Goal: Transaction & Acquisition: Subscribe to service/newsletter

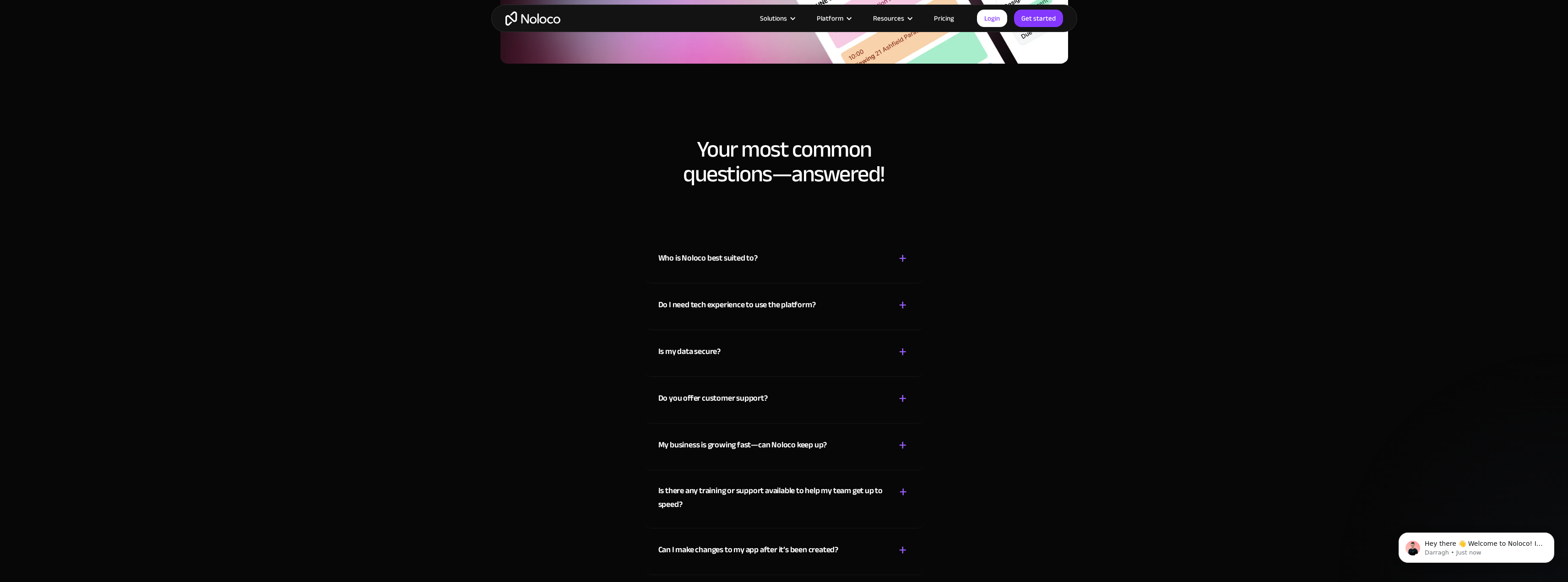
scroll to position [4853, 0]
click at [903, 257] on div "+" at bounding box center [902, 258] width 8 height 16
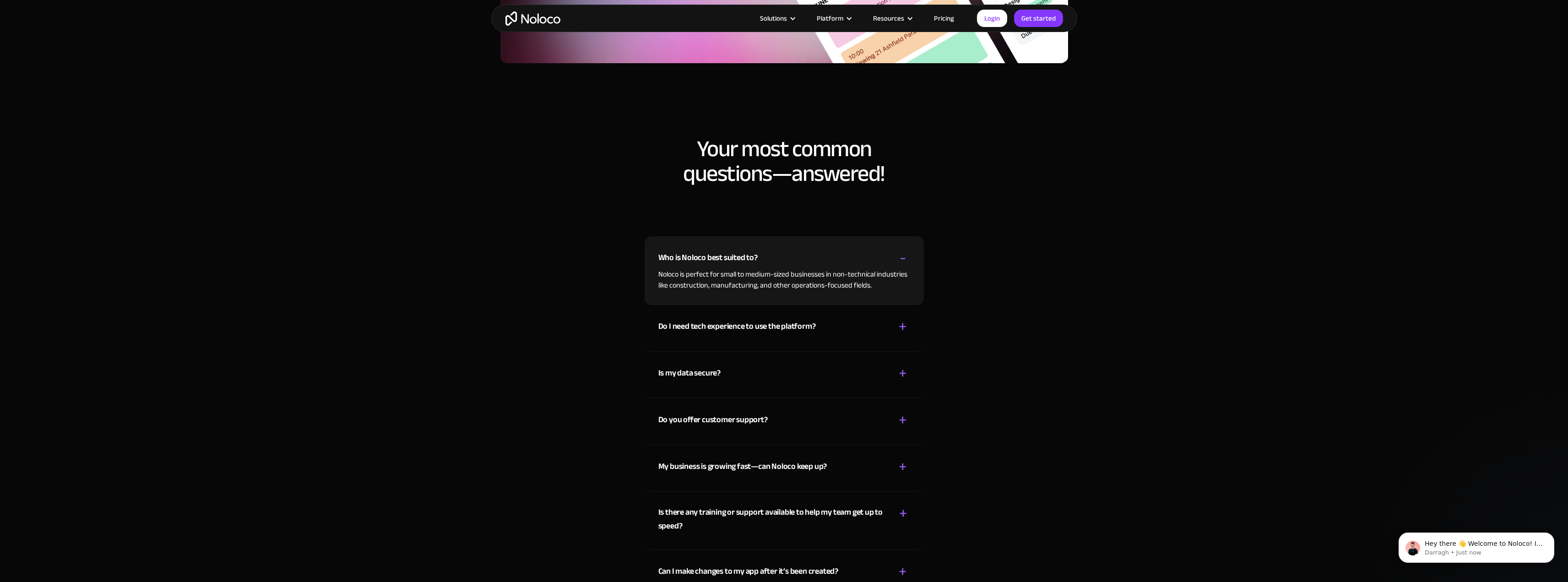
click at [895, 321] on div "+ -" at bounding box center [902, 327] width 15 height 16
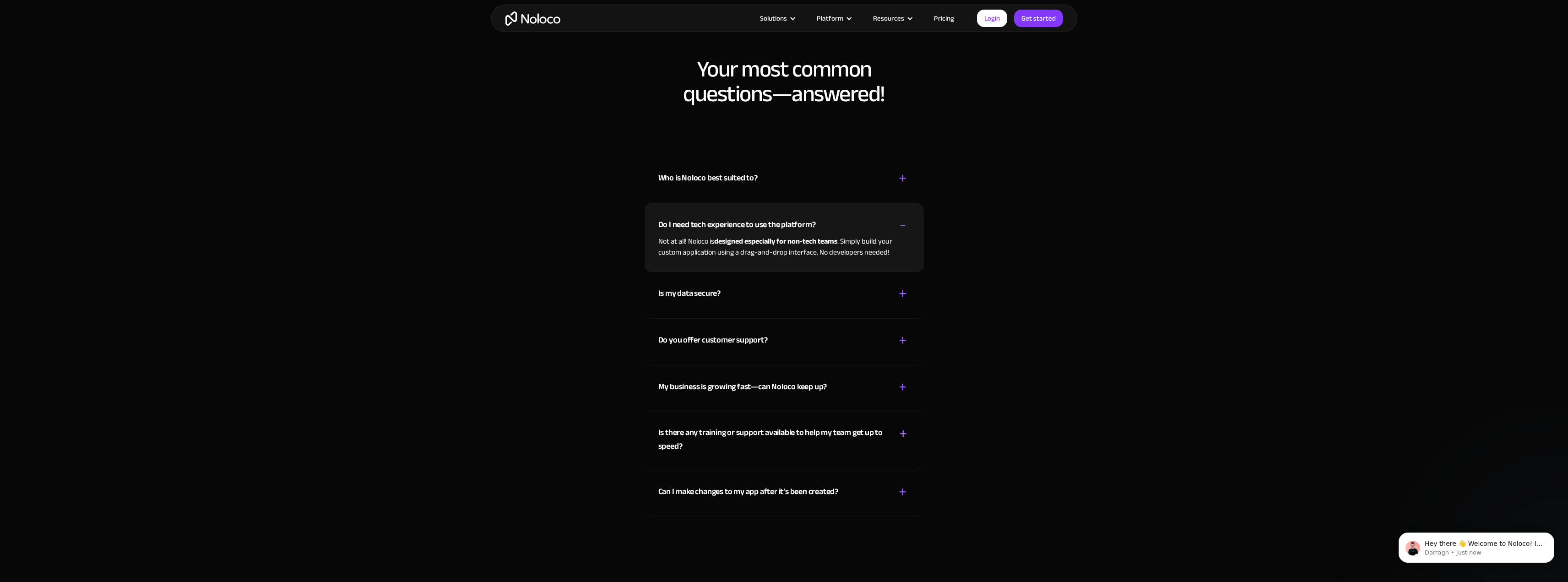
scroll to position [4945, 0]
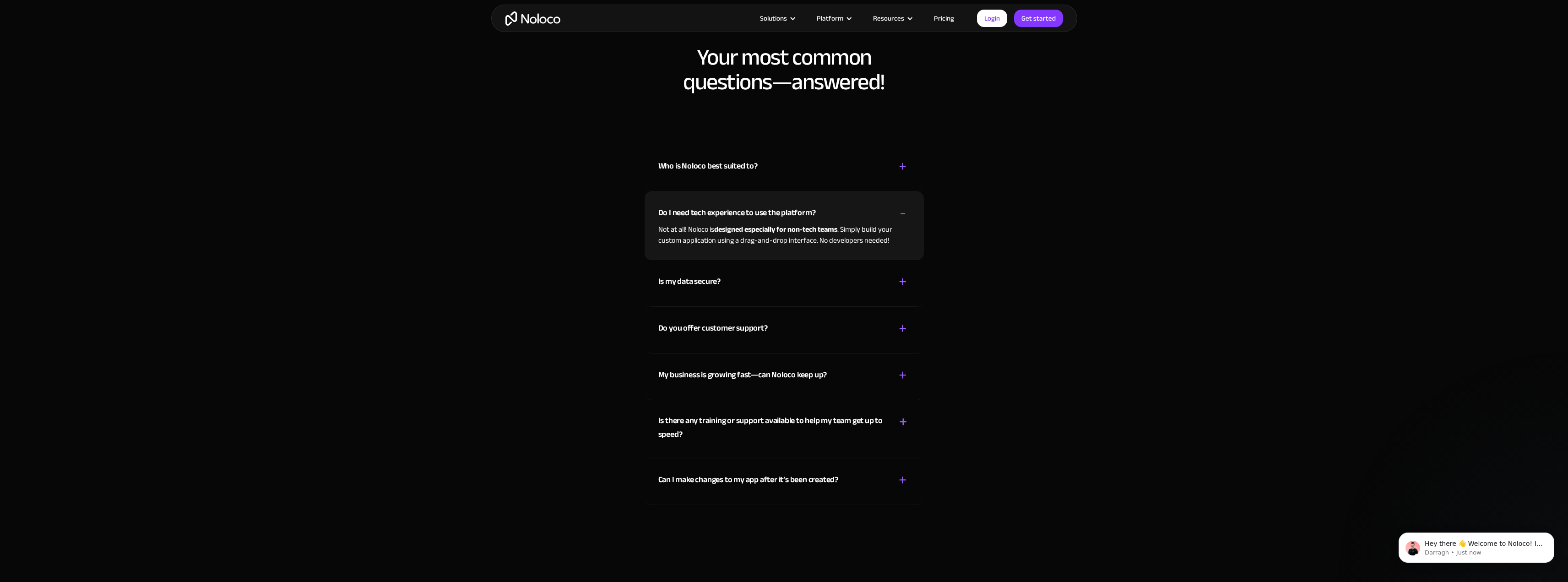
click at [898, 282] on div "+" at bounding box center [902, 281] width 8 height 16
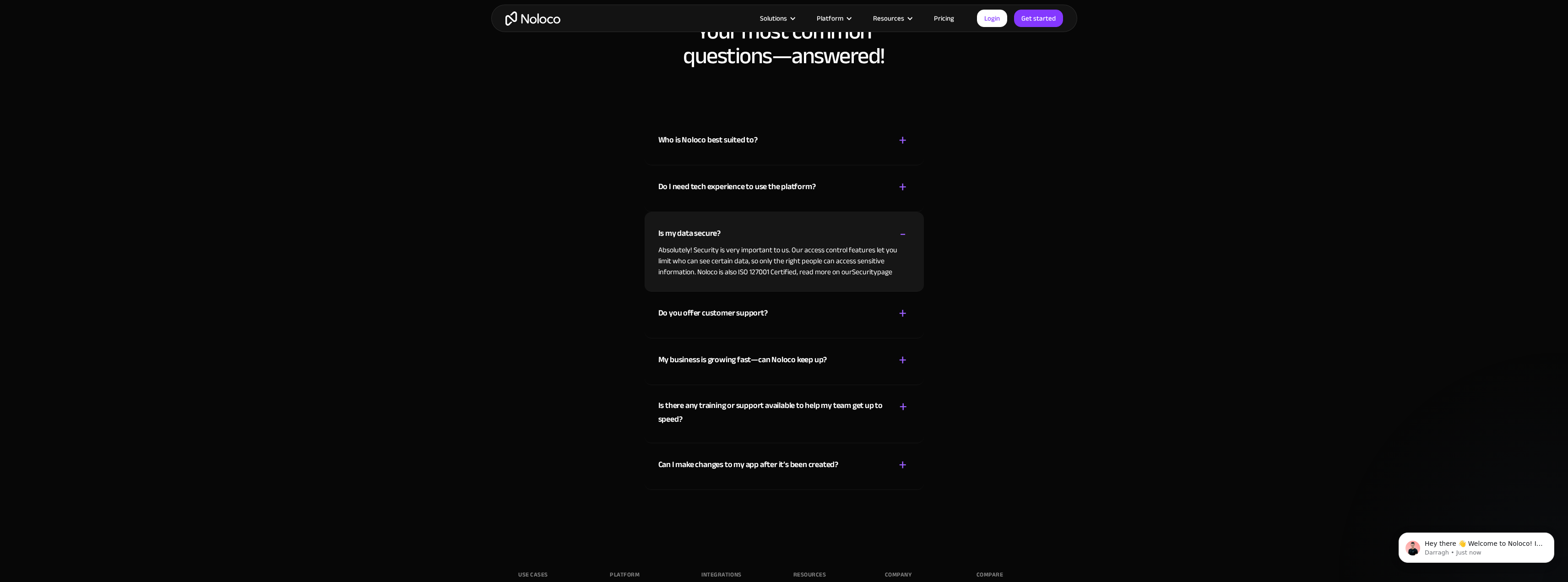
scroll to position [4991, 0]
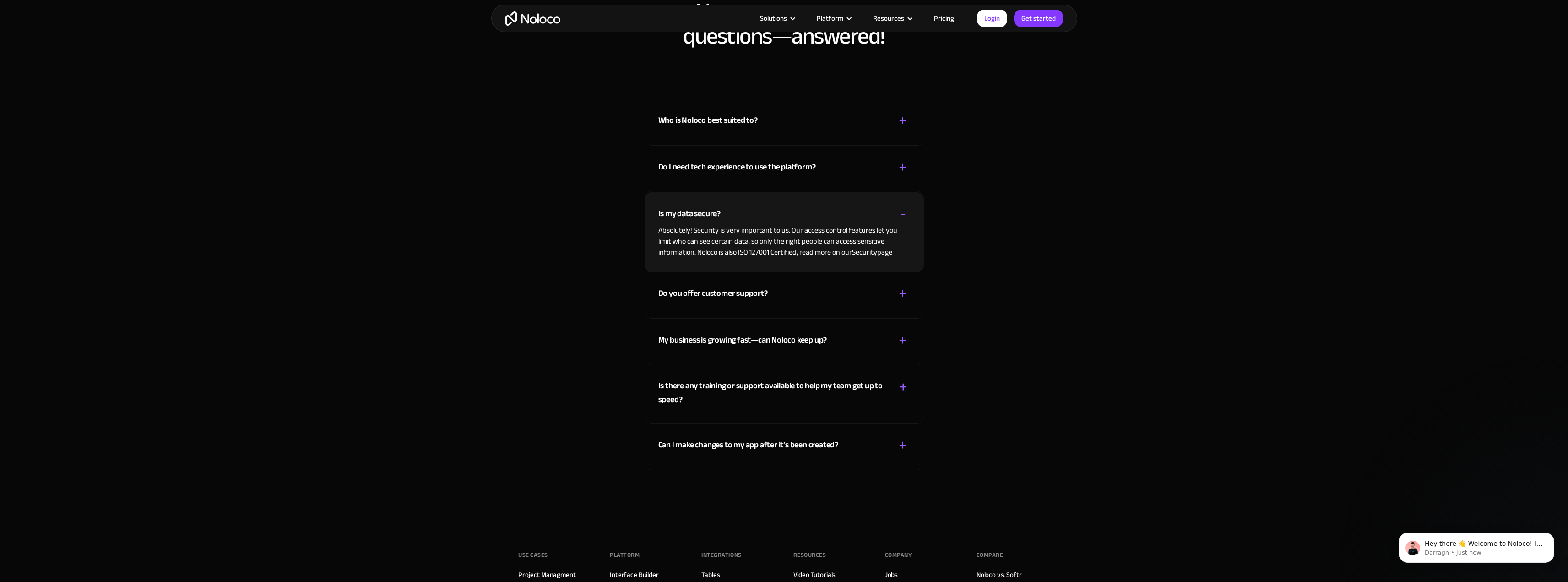
click at [893, 293] on div "Do you offer customer support? + -" at bounding box center [784, 288] width 252 height 33
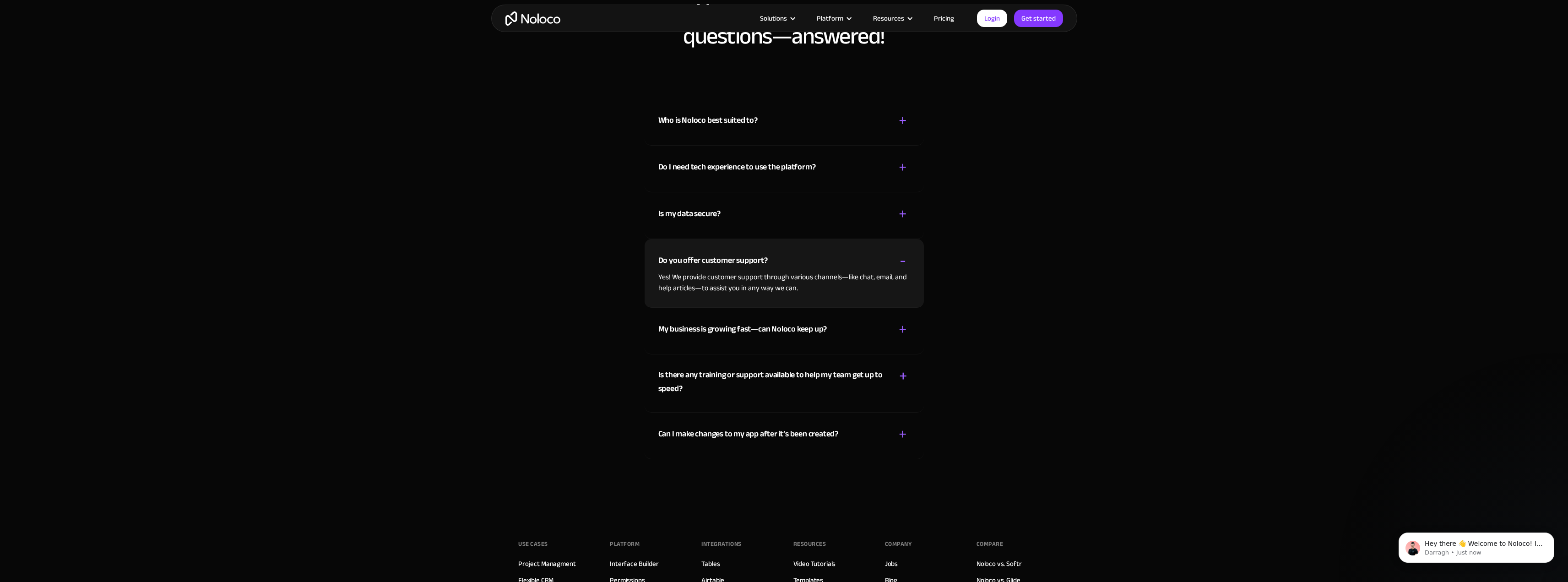
click at [881, 336] on div "My business is growing fast—can Noloco keep up? + -" at bounding box center [784, 324] width 252 height 33
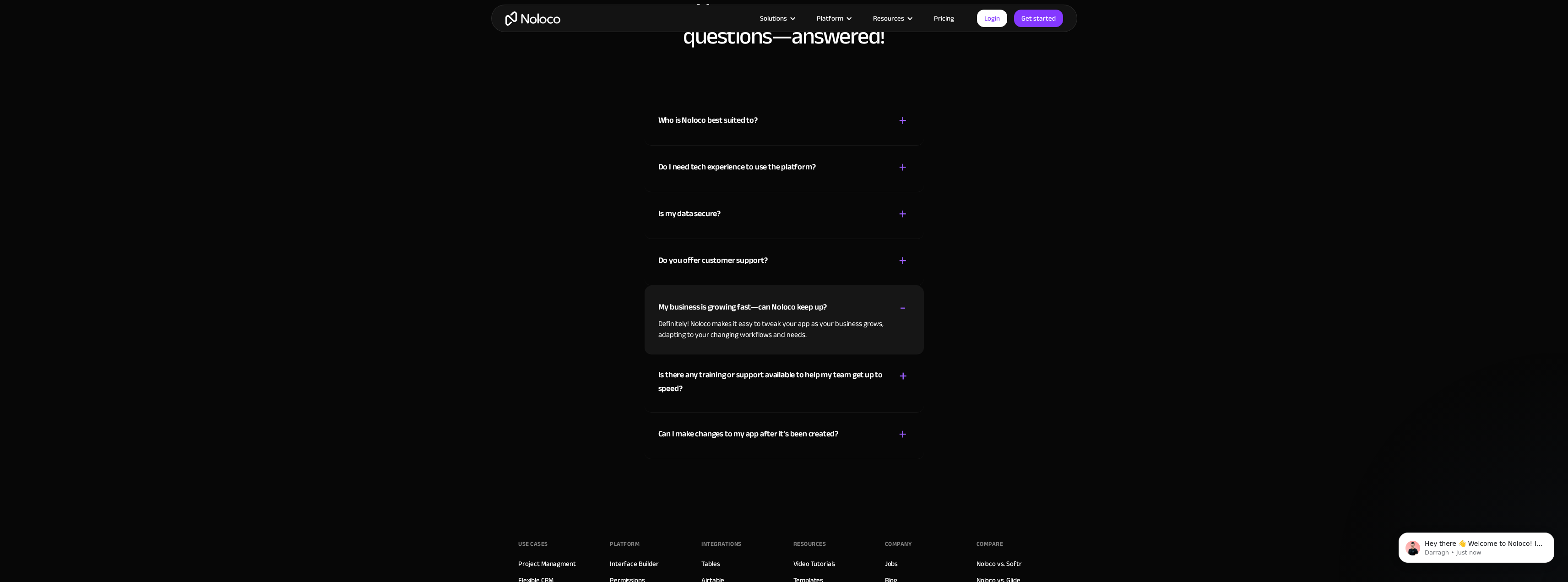
click at [874, 382] on div "Is there any training or support available to help my team get up to speed?" at bounding box center [772, 382] width 228 height 28
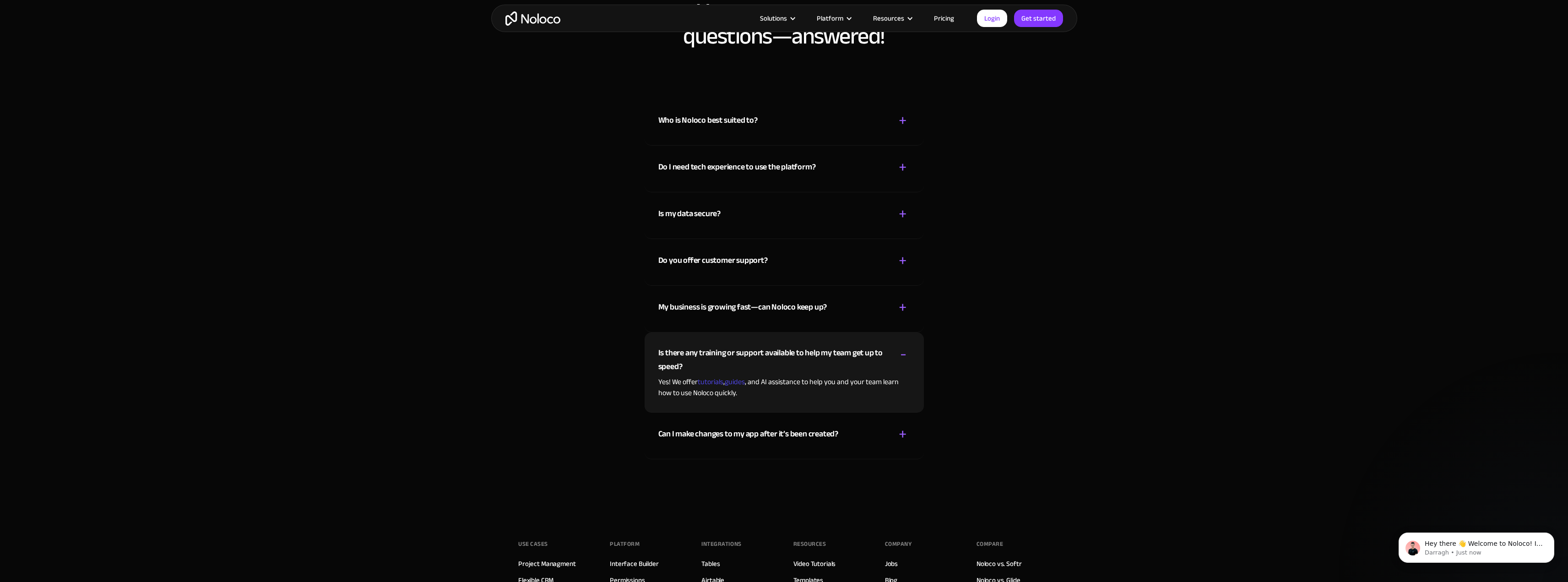
click at [865, 427] on div "Can I make changes to my app after it’s been created? + -" at bounding box center [784, 428] width 252 height 33
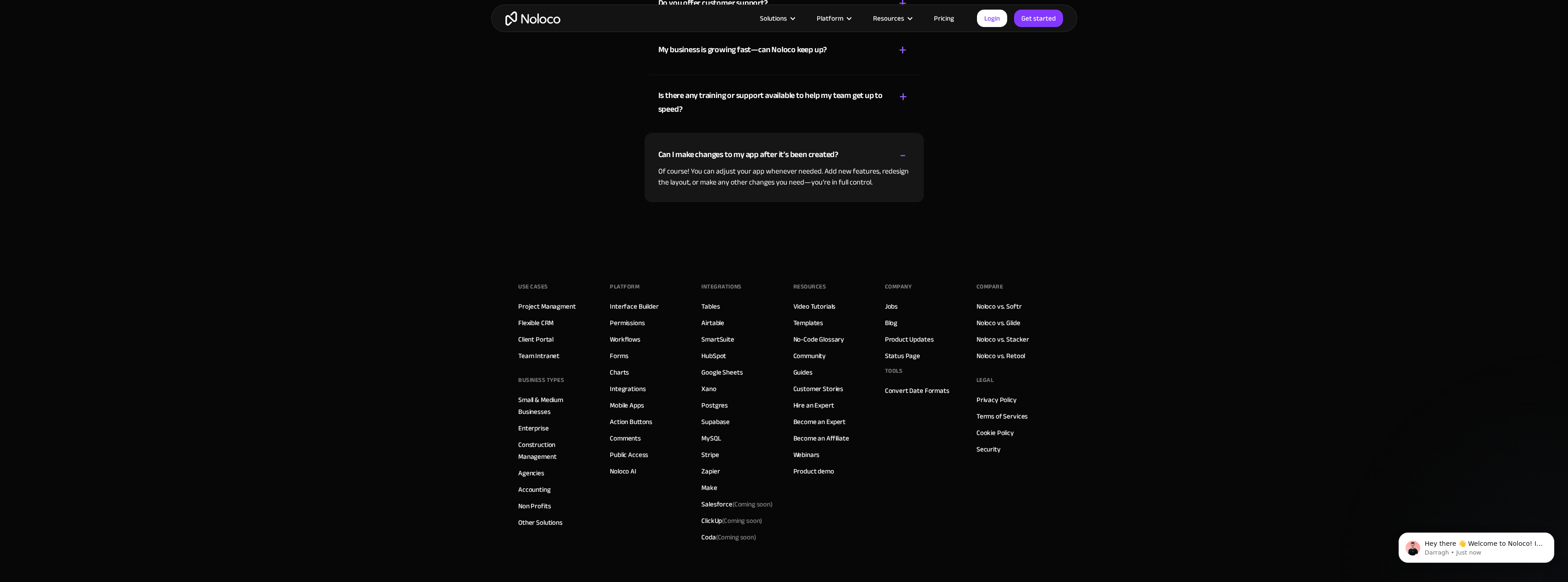
scroll to position [5266, 0]
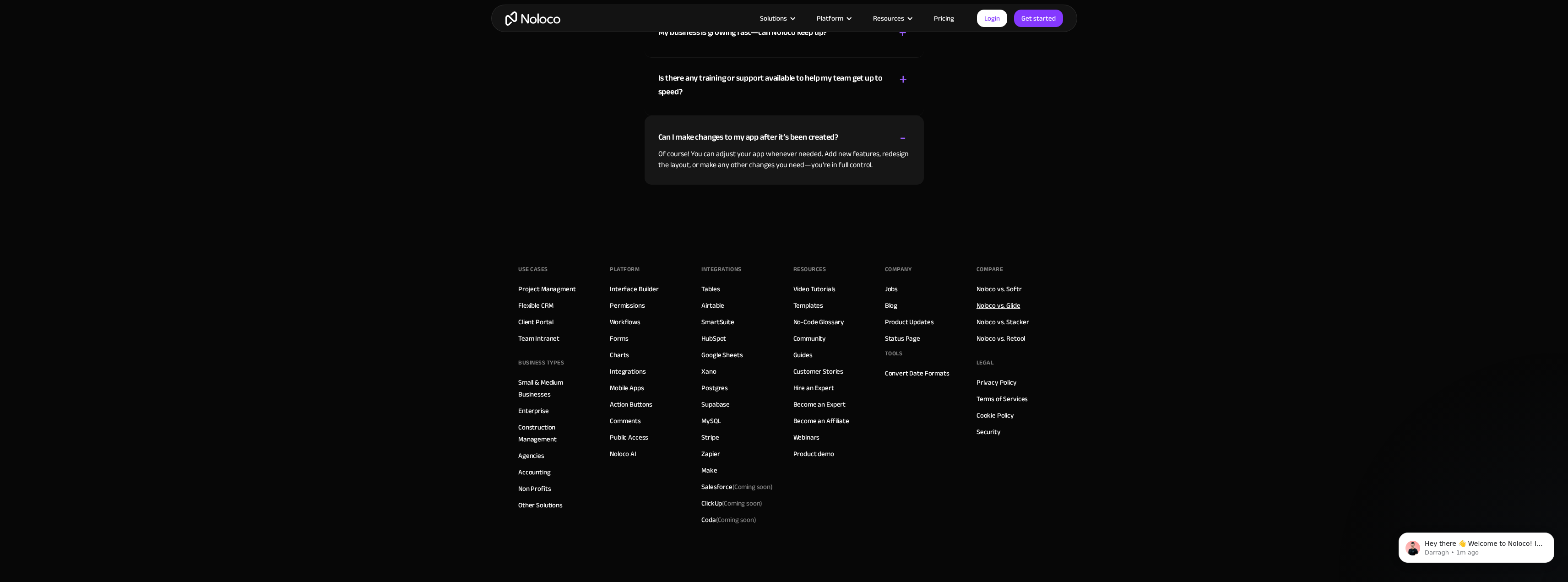
click at [1001, 305] on link "Noloco vs. Glide" at bounding box center [998, 306] width 44 height 12
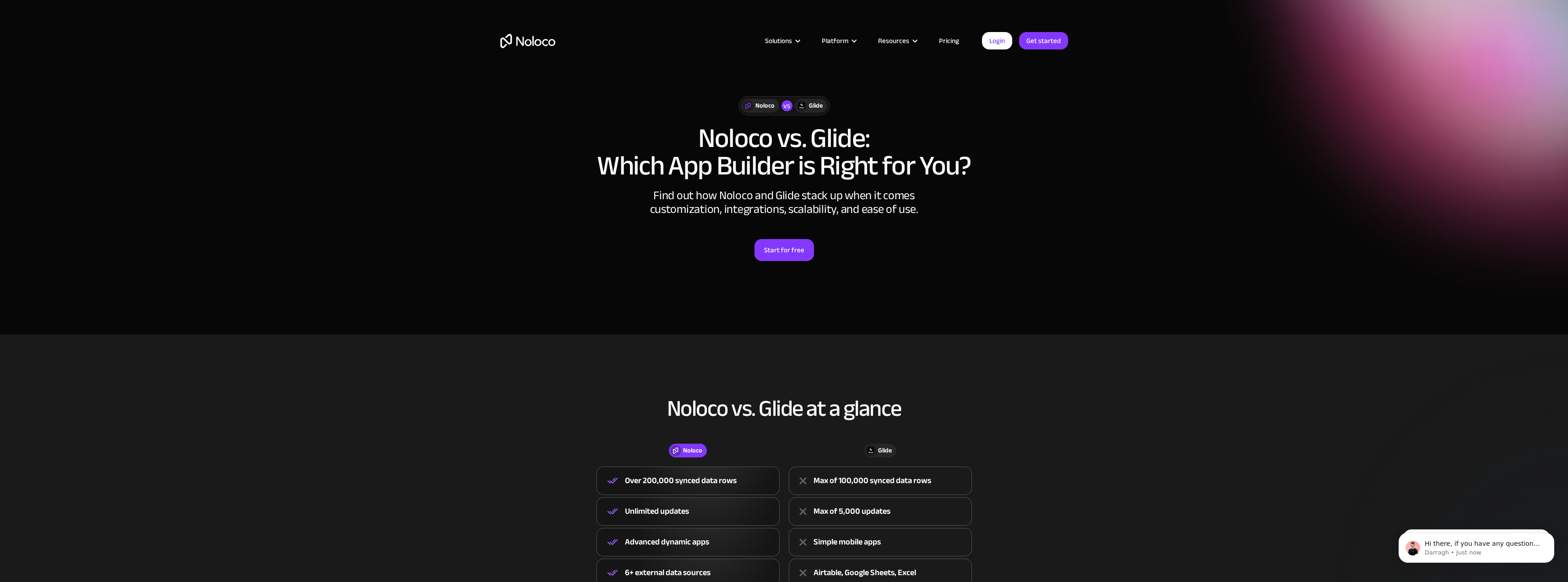
click at [954, 38] on link "Pricing" at bounding box center [949, 41] width 43 height 12
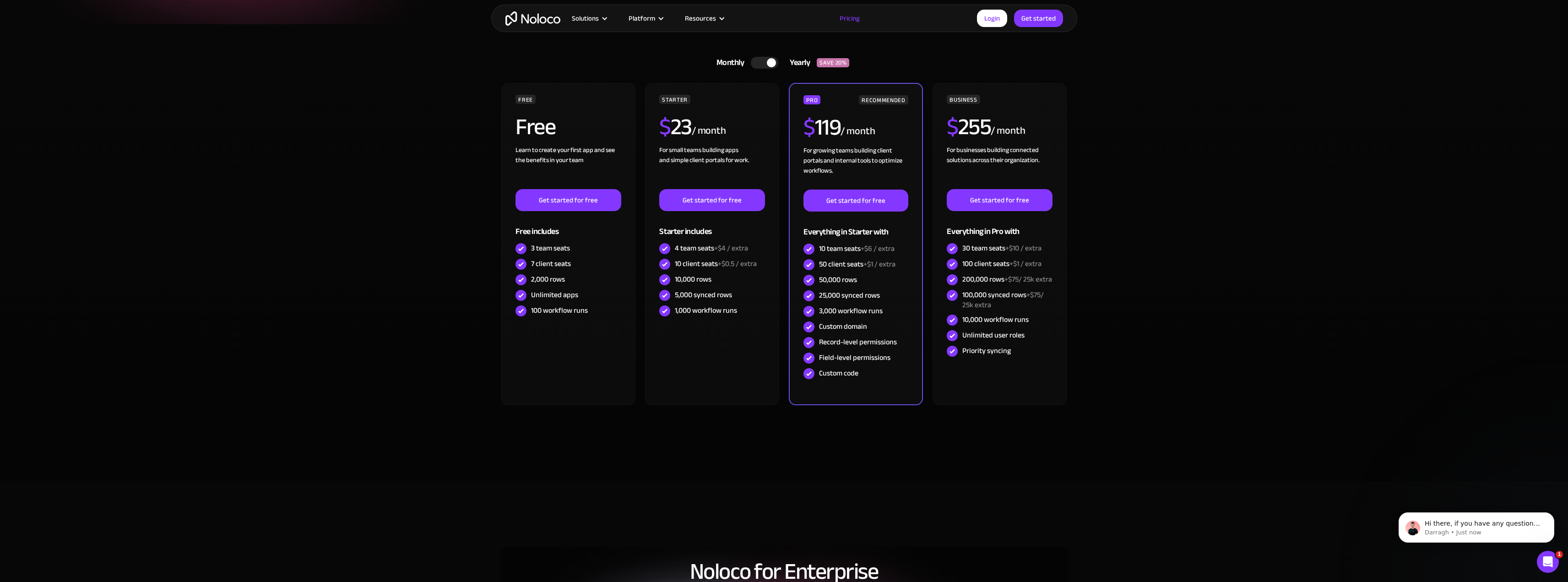
scroll to position [183, 0]
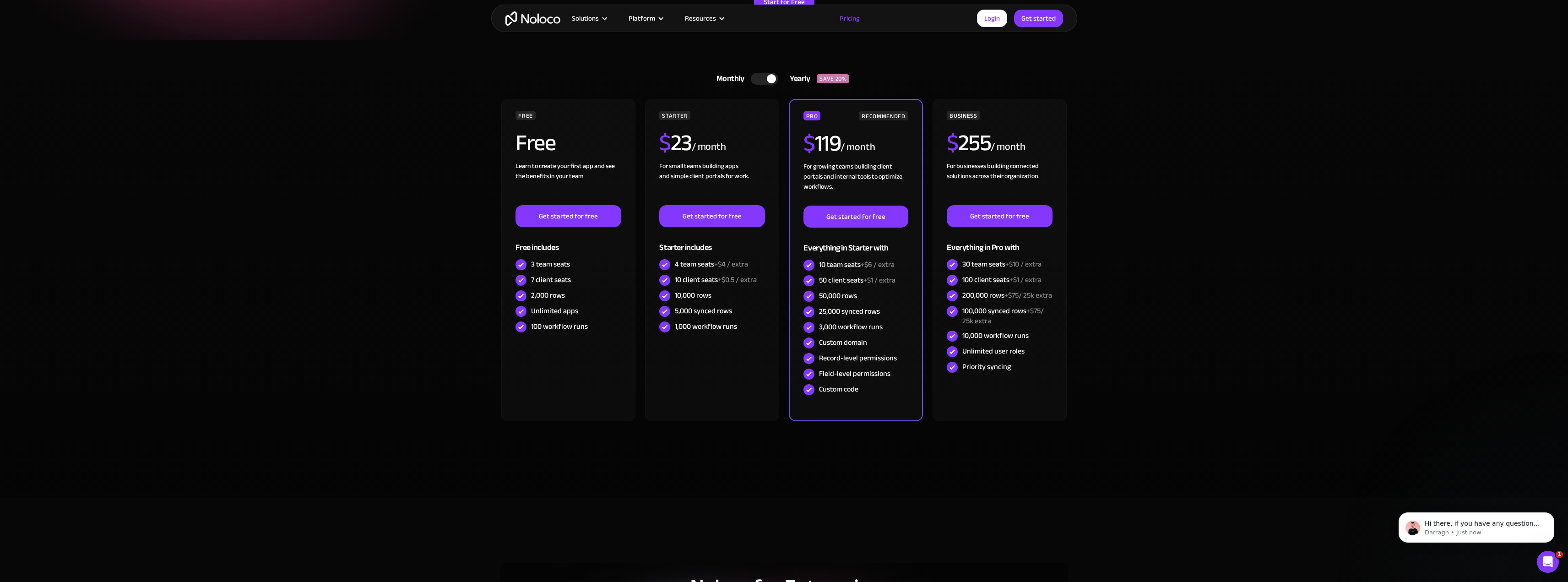
click at [761, 80] on div at bounding box center [765, 79] width 28 height 12
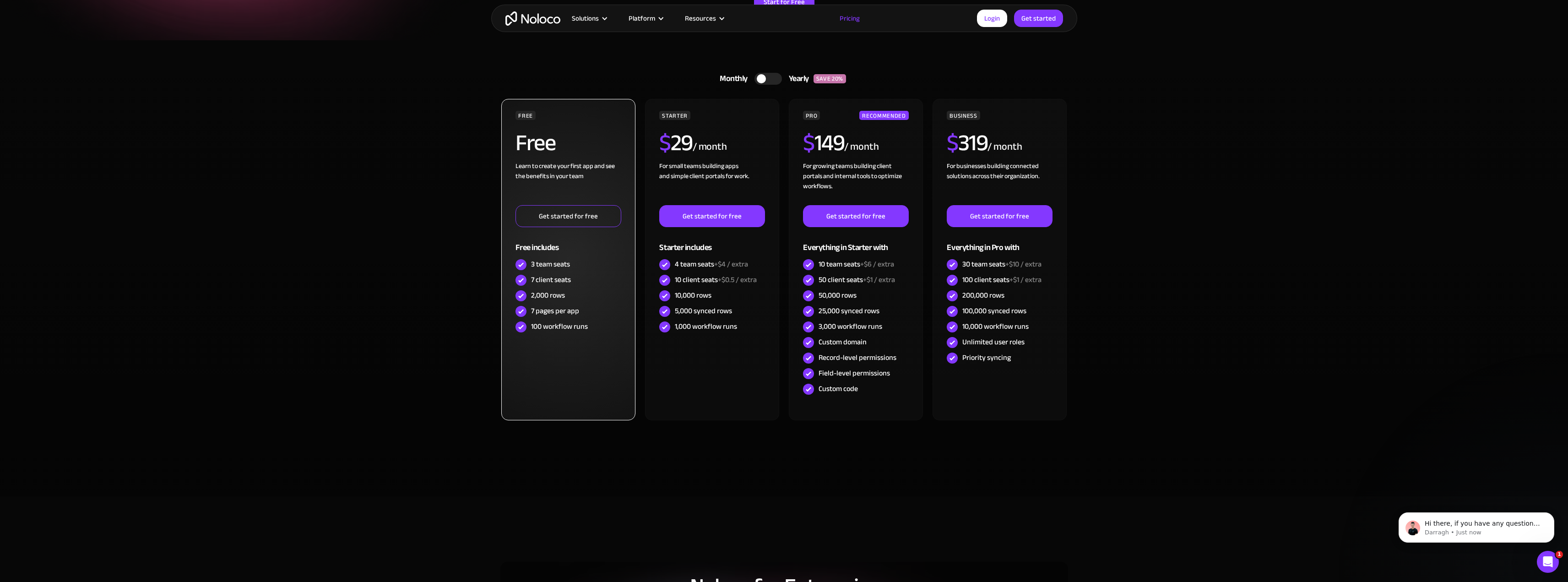
click at [565, 217] on link "Get started for free" at bounding box center [568, 216] width 106 height 22
